Goal: Find specific page/section: Locate a particular part of the current website

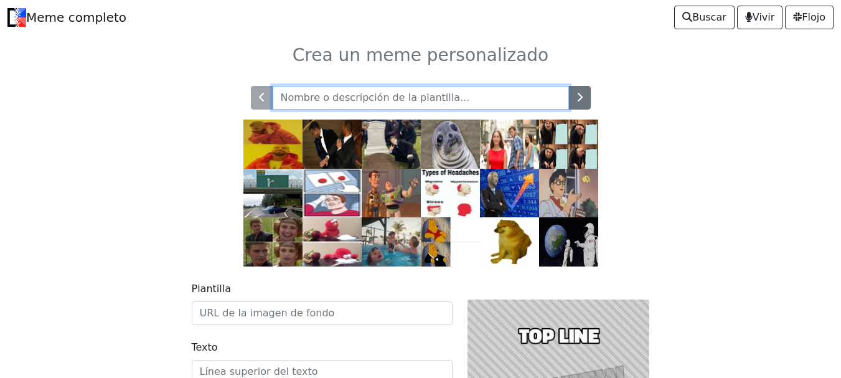
click at [366, 93] on input "text" at bounding box center [421, 98] width 296 height 24
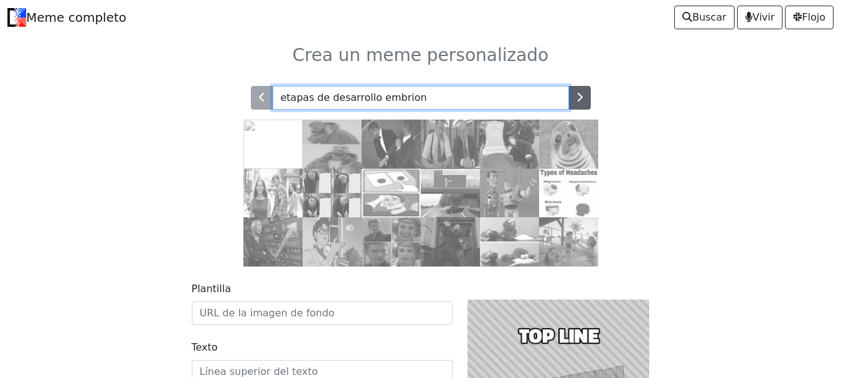
type input "etapas de desarrollo embrion"
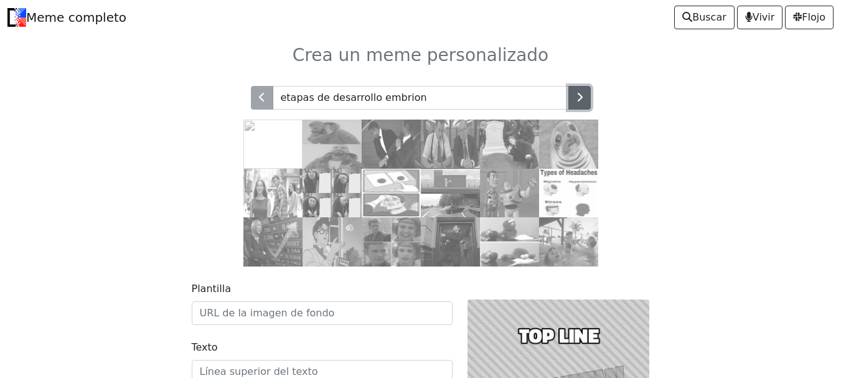
click at [414, 103] on button "button" at bounding box center [580, 98] width 22 height 24
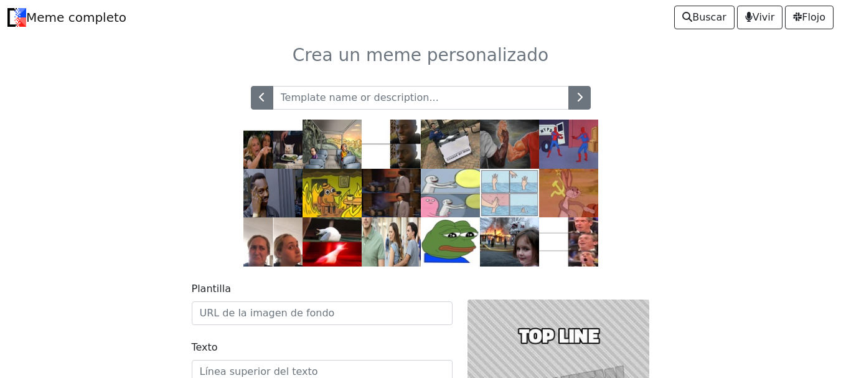
click at [414, 100] on button "button" at bounding box center [580, 98] width 22 height 24
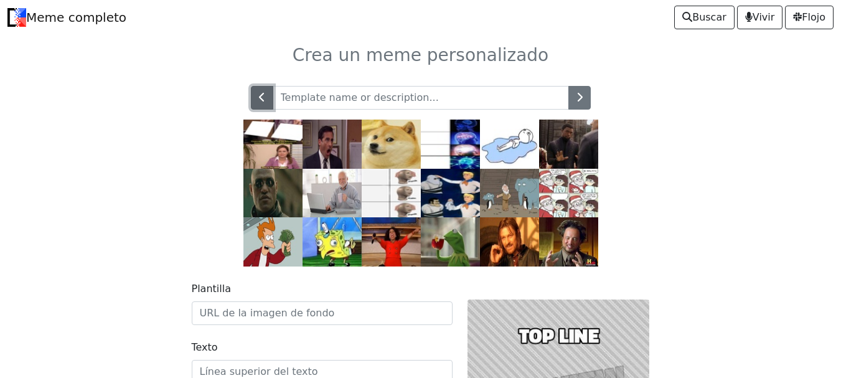
click at [264, 94] on icon "button" at bounding box center [262, 97] width 6 height 10
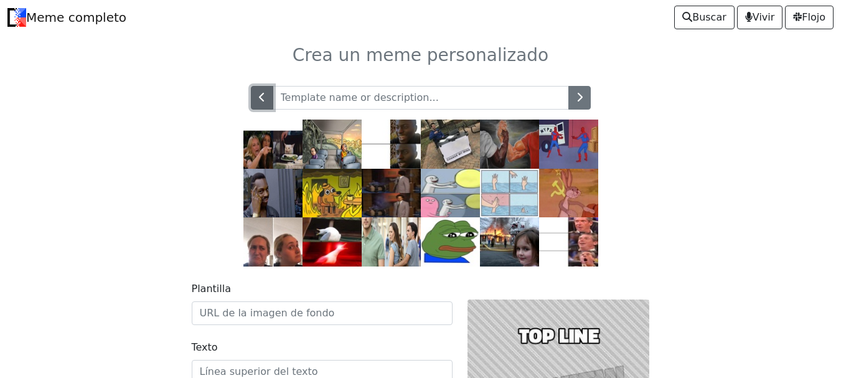
click at [264, 94] on icon "button" at bounding box center [262, 97] width 6 height 10
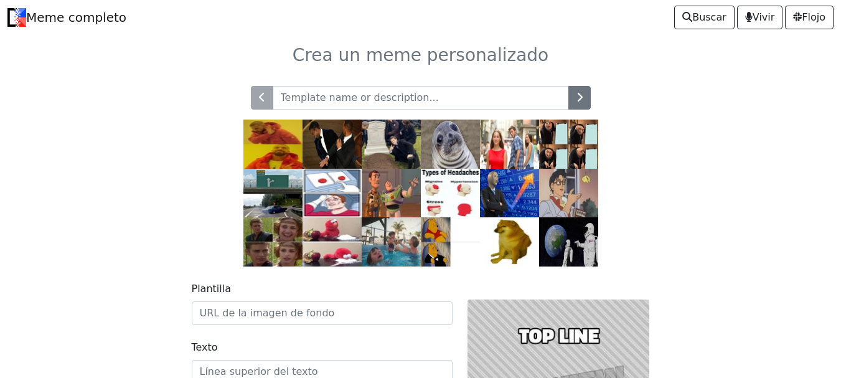
click at [264, 93] on div at bounding box center [421, 98] width 340 height 24
